Goal: Transaction & Acquisition: Book appointment/travel/reservation

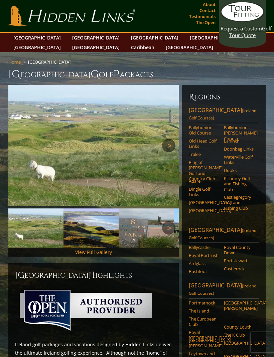
click at [213, 42] on link "[GEOGRAPHIC_DATA]" at bounding box center [190, 47] width 54 height 10
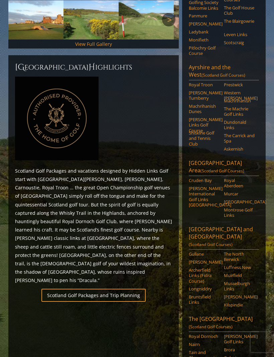
scroll to position [208, 0]
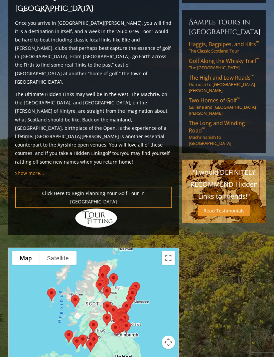
scroll to position [627, 0]
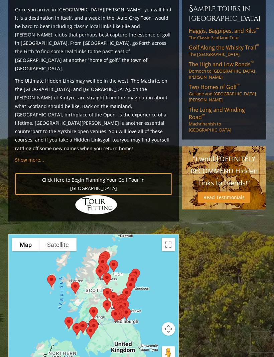
click at [145, 246] on div at bounding box center [93, 300] width 171 height 133
click at [154, 235] on div at bounding box center [94, 301] width 170 height 133
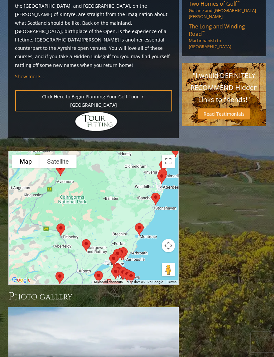
scroll to position [711, 0]
click at [138, 181] on div at bounding box center [94, 217] width 170 height 133
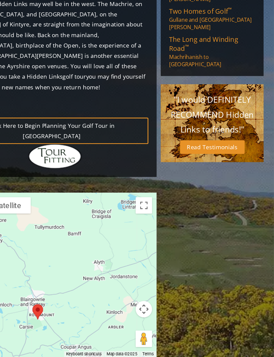
scroll to position [706, 0]
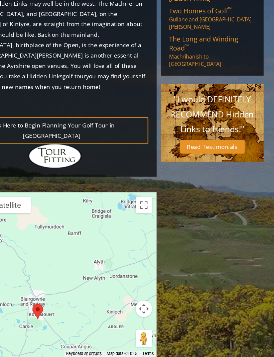
click at [162, 244] on button "Map camera controls" at bounding box center [168, 250] width 13 height 13
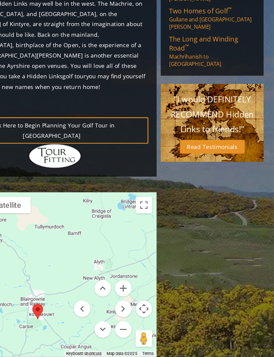
click at [145, 244] on button "Move right" at bounding box center [151, 250] width 13 height 13
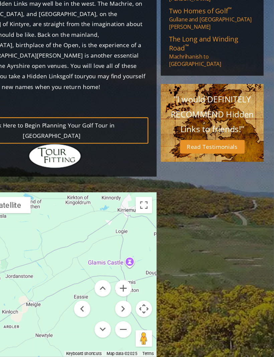
click at [128, 261] on button "Move down" at bounding box center [134, 267] width 13 height 13
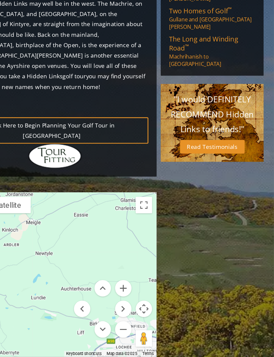
click at [128, 261] on button "Move down" at bounding box center [134, 267] width 13 height 13
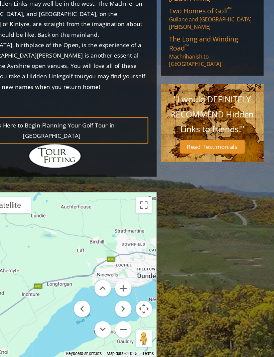
click at [145, 244] on button "Move right" at bounding box center [151, 250] width 13 height 13
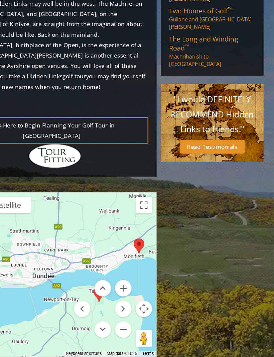
click at [145, 261] on button "Zoom out" at bounding box center [151, 267] width 13 height 13
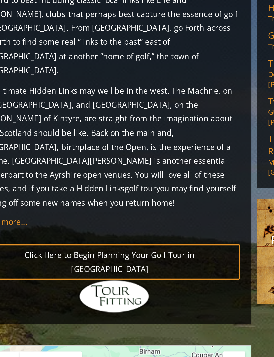
scroll to position [609, 0]
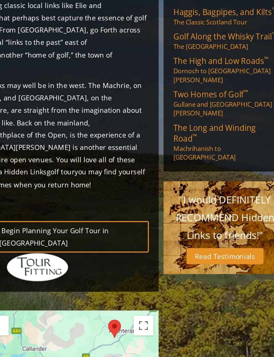
click at [162, 256] on button "Toggle fullscreen view" at bounding box center [168, 262] width 13 height 13
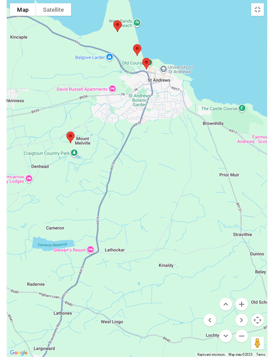
scroll to position [680, 0]
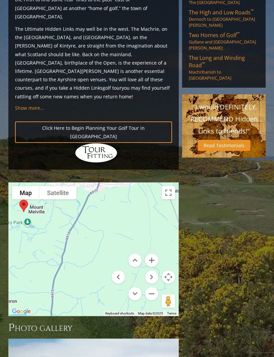
click at [169, 186] on button "Toggle fullscreen view" at bounding box center [168, 192] width 13 height 13
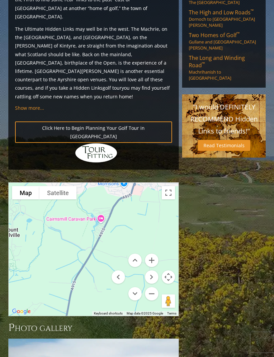
click at [173, 186] on button "Toggle fullscreen view" at bounding box center [168, 192] width 13 height 13
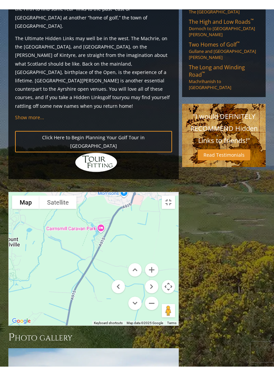
scroll to position [8, 0]
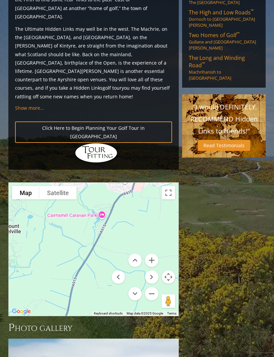
click at [170, 186] on button "Toggle fullscreen view" at bounding box center [168, 192] width 13 height 13
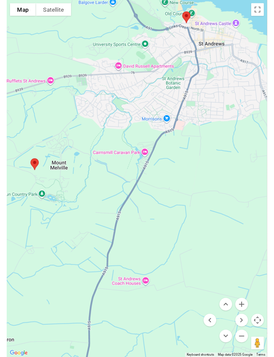
scroll to position [680, 0]
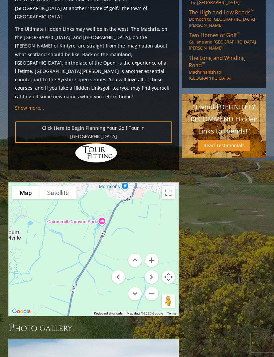
click at [168, 186] on button "Toggle fullscreen view" at bounding box center [168, 192] width 13 height 13
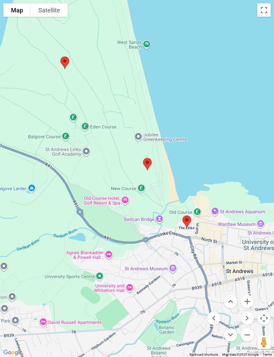
scroll to position [472, 0]
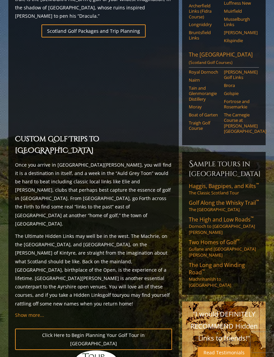
click at [209, 239] on link "Two Homes of Golf ™ Gullane and St. Andrews" at bounding box center [224, 248] width 70 height 19
